Goal: Book appointment/travel/reservation

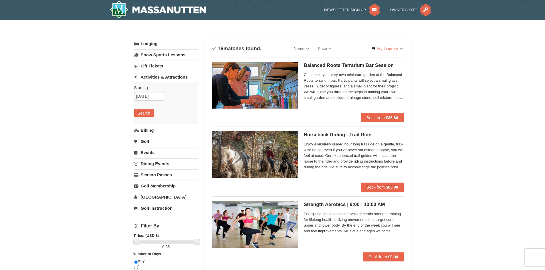
click at [147, 75] on link "Activities & Attractions" at bounding box center [166, 77] width 64 height 11
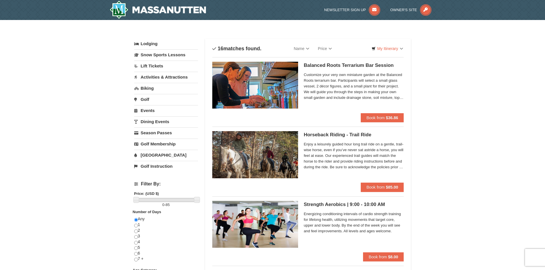
click at [147, 75] on link "Activities & Attractions" at bounding box center [166, 77] width 64 height 11
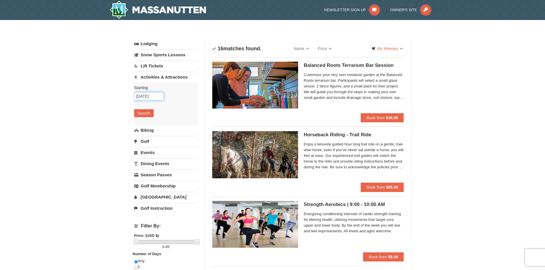
click at [149, 99] on input "[DATE]" at bounding box center [149, 96] width 30 height 9
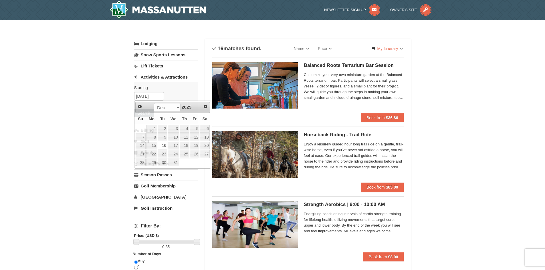
drag, startPoint x: 104, startPoint y: 99, endPoint x: 152, endPoint y: 111, distance: 50.1
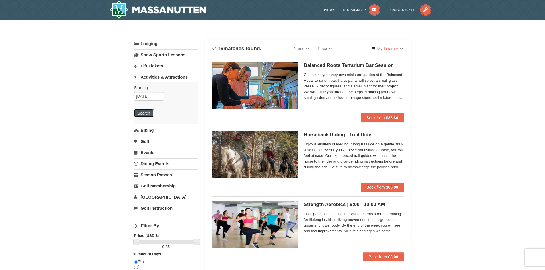
click at [150, 113] on button "Search" at bounding box center [143, 113] width 19 height 8
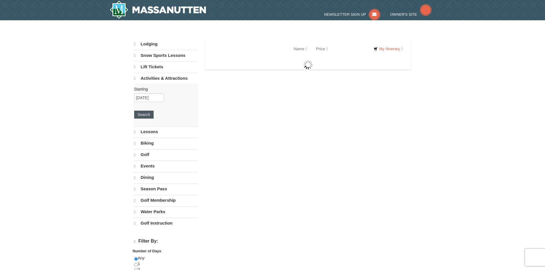
select select "10"
